Goal: Task Accomplishment & Management: Manage account settings

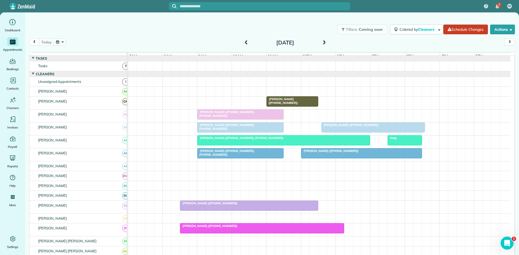
click at [403, 145] on div at bounding box center [405, 141] width 34 height 10
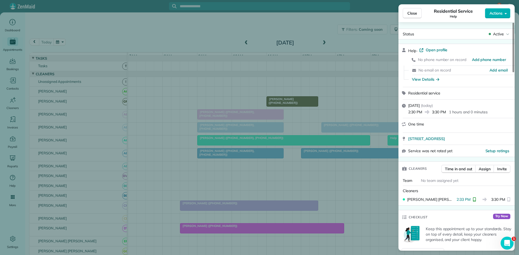
click at [388, 166] on div "Close Residential Service Help Actions Status Active Help · Open profile No pho…" at bounding box center [259, 127] width 519 height 255
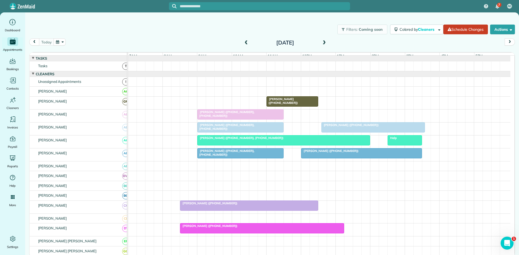
click at [337, 127] on span "[PERSON_NAME] ([PHONE_NUMBER])" at bounding box center [350, 125] width 58 height 4
